Goal: Task Accomplishment & Management: Complete application form

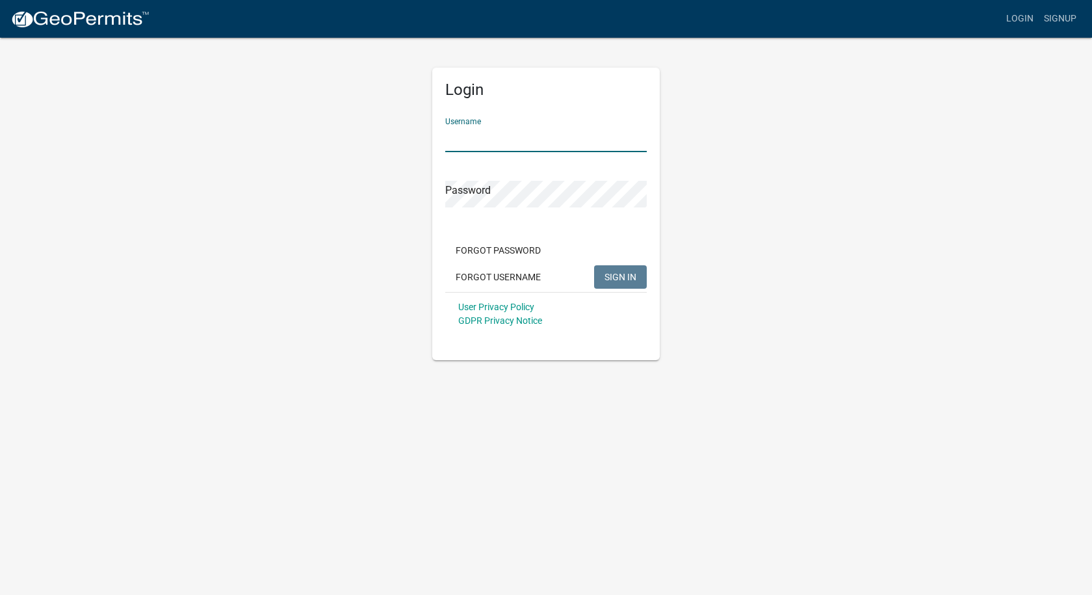
click at [523, 136] on input "Username" at bounding box center [545, 138] width 201 height 27
type input "cliffordsigns"
click at [594, 265] on button "SIGN IN" at bounding box center [620, 276] width 53 height 23
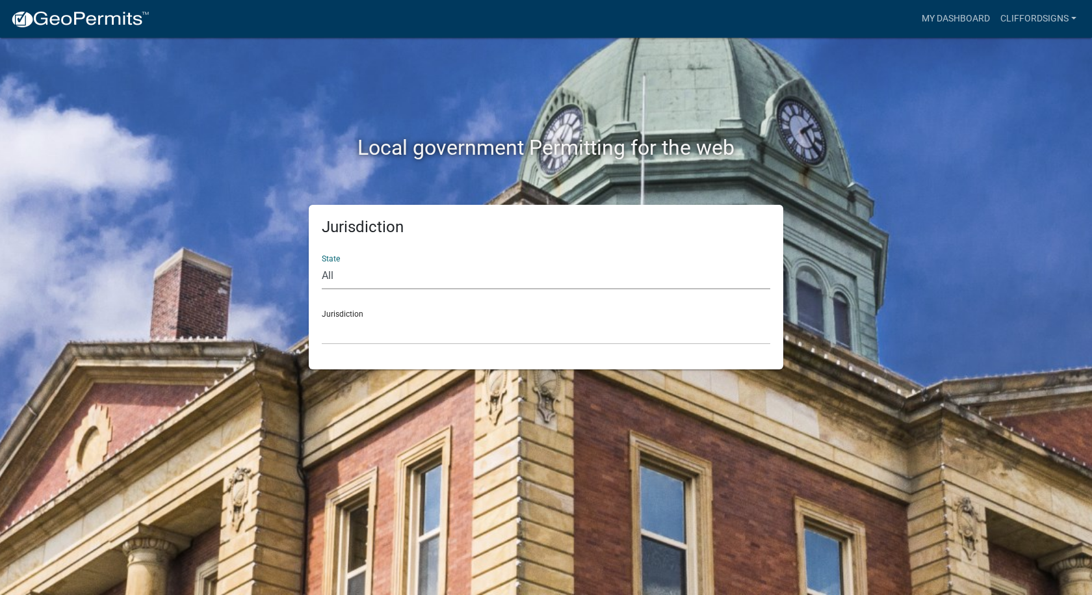
click at [332, 278] on select "All [US_STATE] [US_STATE] [US_STATE] [US_STATE] [US_STATE] [US_STATE] [US_STATE…" at bounding box center [546, 276] width 448 height 27
select select "[US_STATE]"
click at [322, 263] on select "All [US_STATE] [US_STATE] [US_STATE] [US_STATE] [US_STATE] [US_STATE] [US_STATE…" at bounding box center [546, 276] width 448 height 27
click at [385, 337] on select "City of [GEOGRAPHIC_DATA], [US_STATE] City of [GEOGRAPHIC_DATA], [US_STATE] Cit…" at bounding box center [546, 331] width 448 height 27
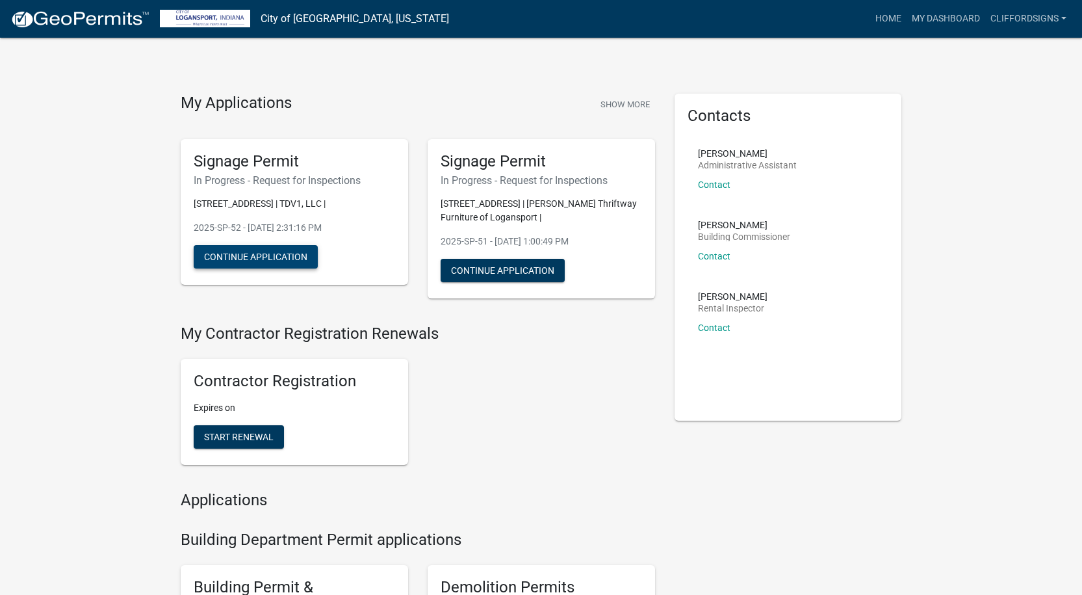
click at [273, 261] on button "Continue Application" at bounding box center [256, 256] width 124 height 23
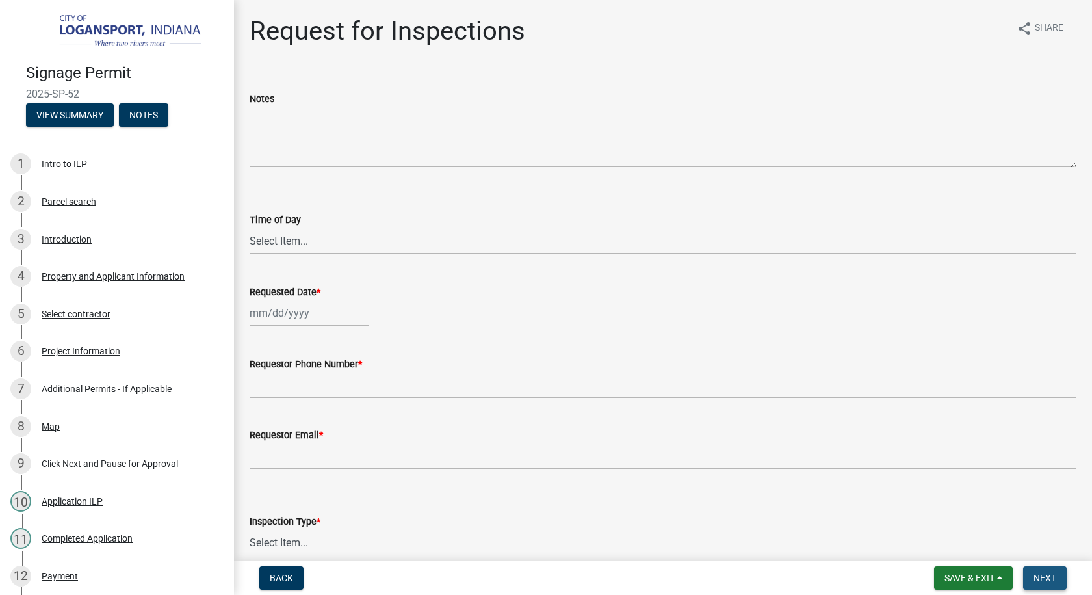
click at [1054, 582] on span "Next" at bounding box center [1044, 578] width 23 height 10
